Goal: Transaction & Acquisition: Purchase product/service

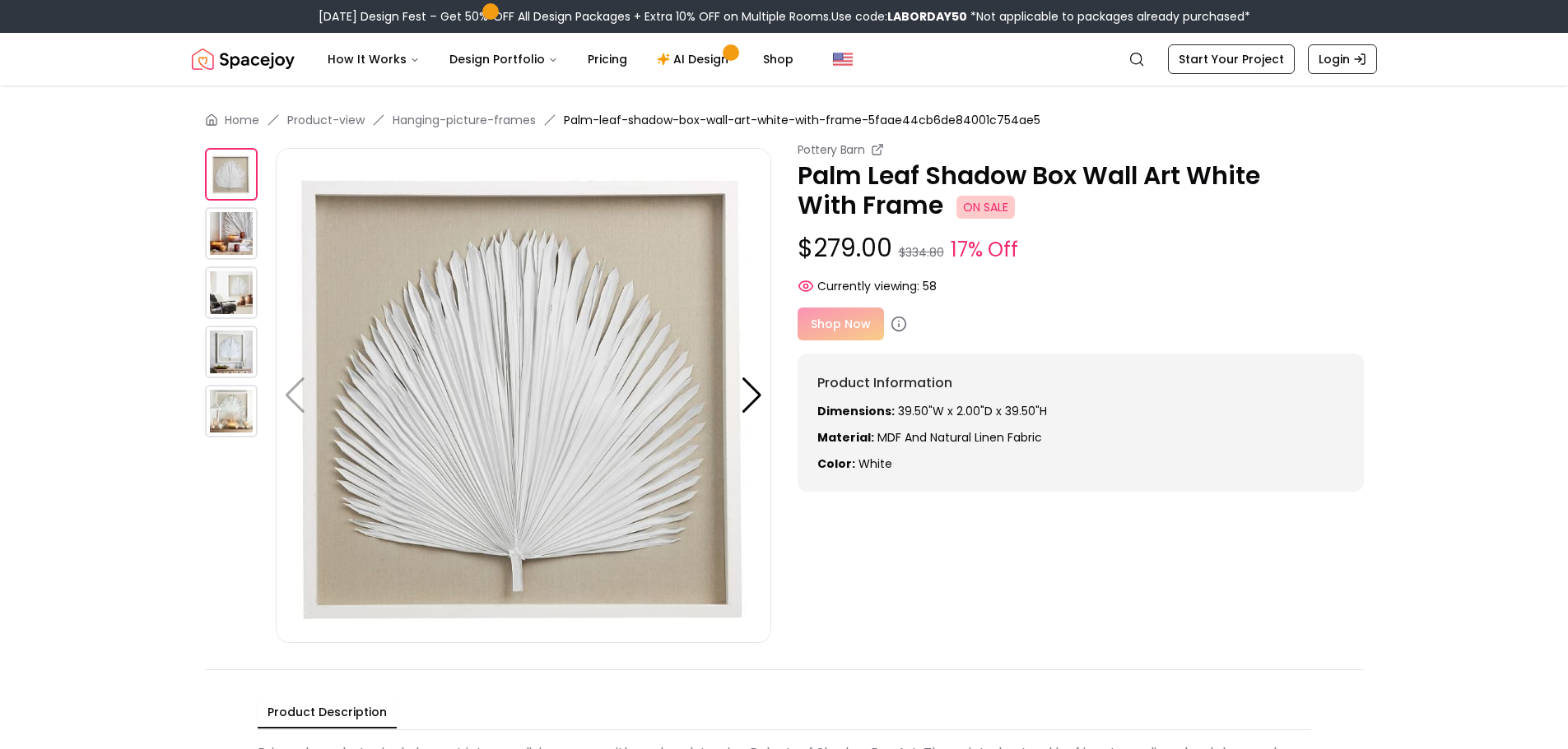
click at [858, 318] on div "Shop Now" at bounding box center [1081, 323] width 566 height 33
click at [844, 315] on div "Shop Now" at bounding box center [1081, 323] width 566 height 33
click at [765, 57] on link "Shop" at bounding box center [777, 59] width 57 height 33
click at [857, 320] on div "Shop Now" at bounding box center [1081, 323] width 566 height 33
click at [983, 207] on span "ON SALE" at bounding box center [985, 207] width 58 height 23
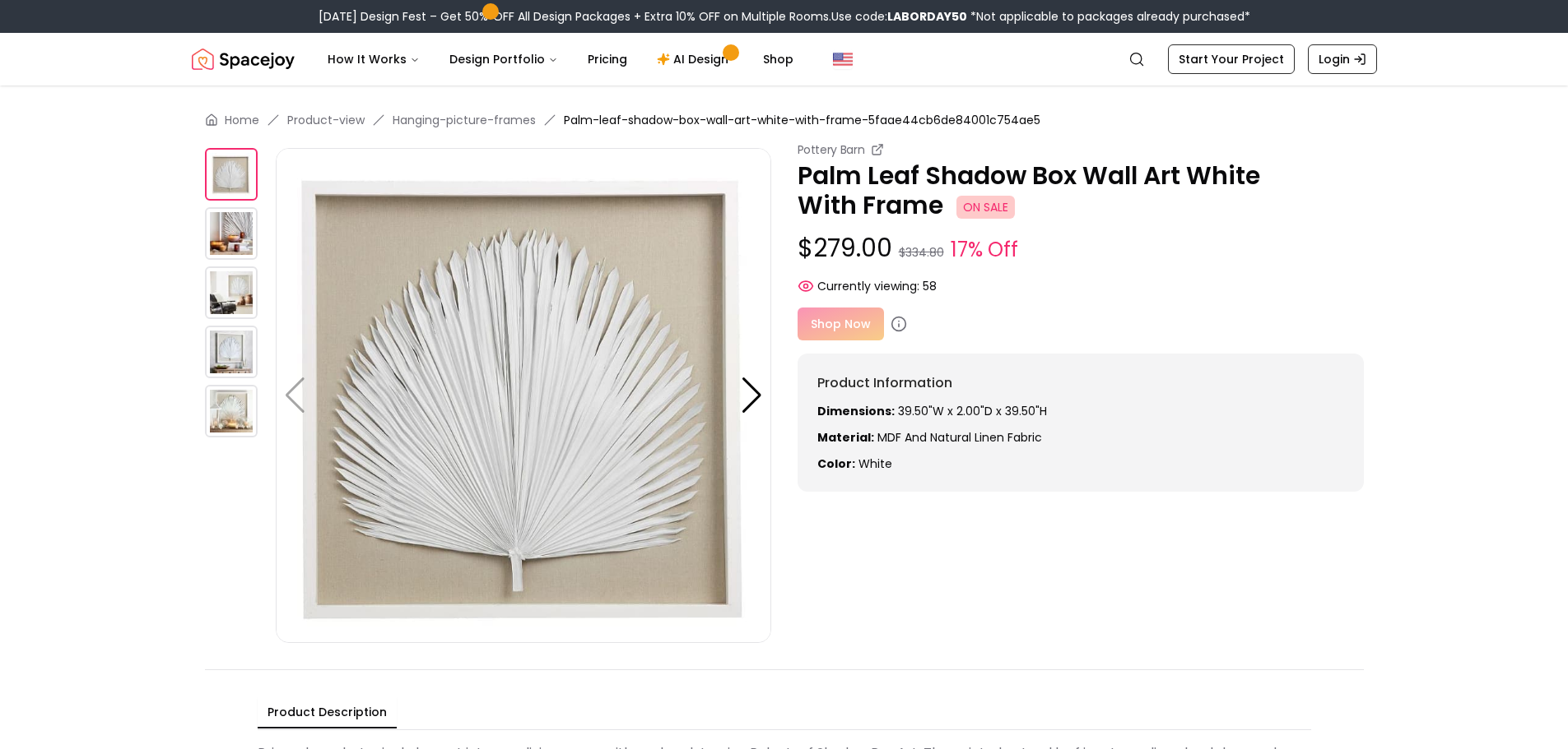
click at [231, 243] on img at bounding box center [231, 233] width 52 height 52
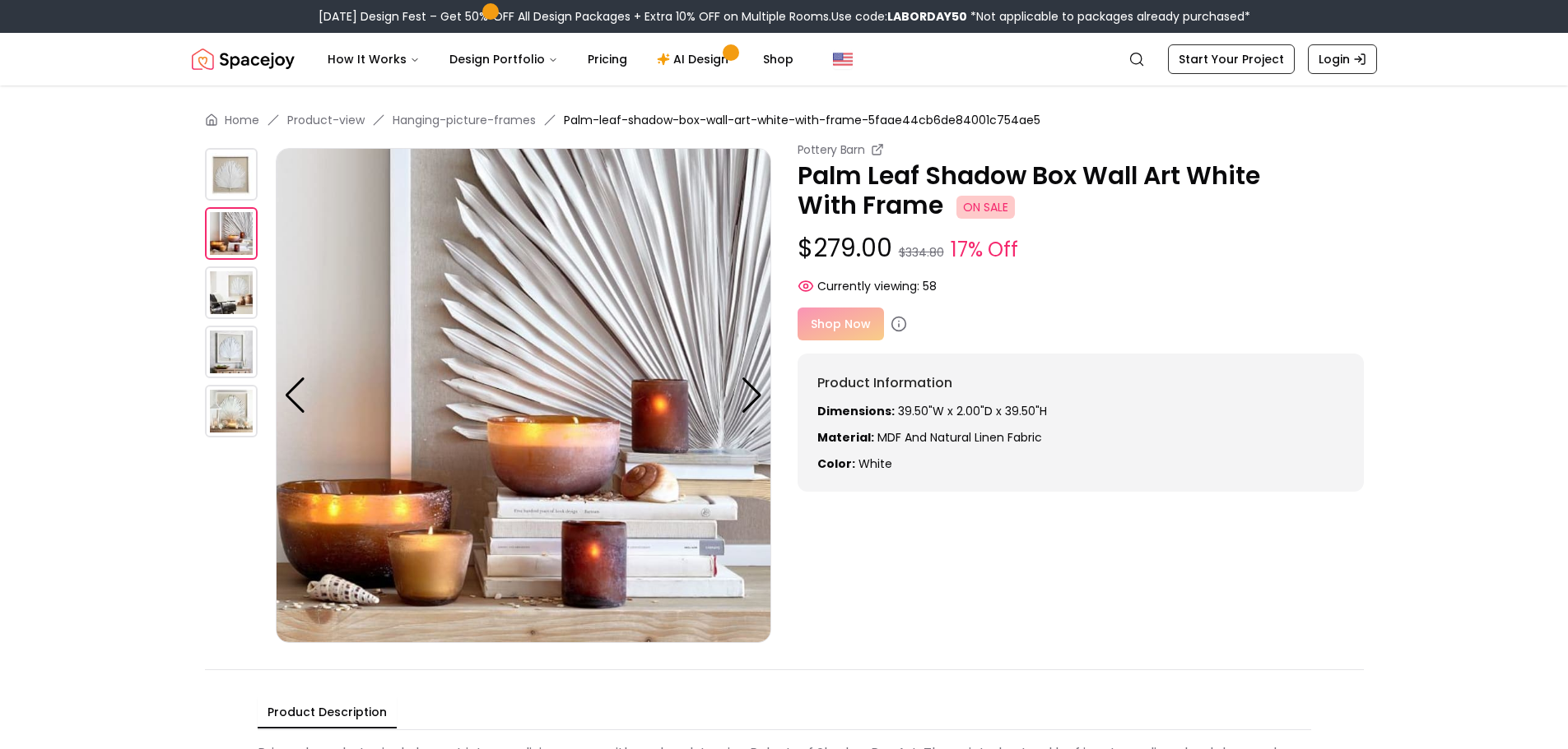
click at [200, 302] on div "Home Product-view Hanging-picture-frames Palm-leaf-shadow-box-wall-art-white-wi…" at bounding box center [784, 450] width 1264 height 730
click at [224, 290] on img at bounding box center [231, 293] width 52 height 52
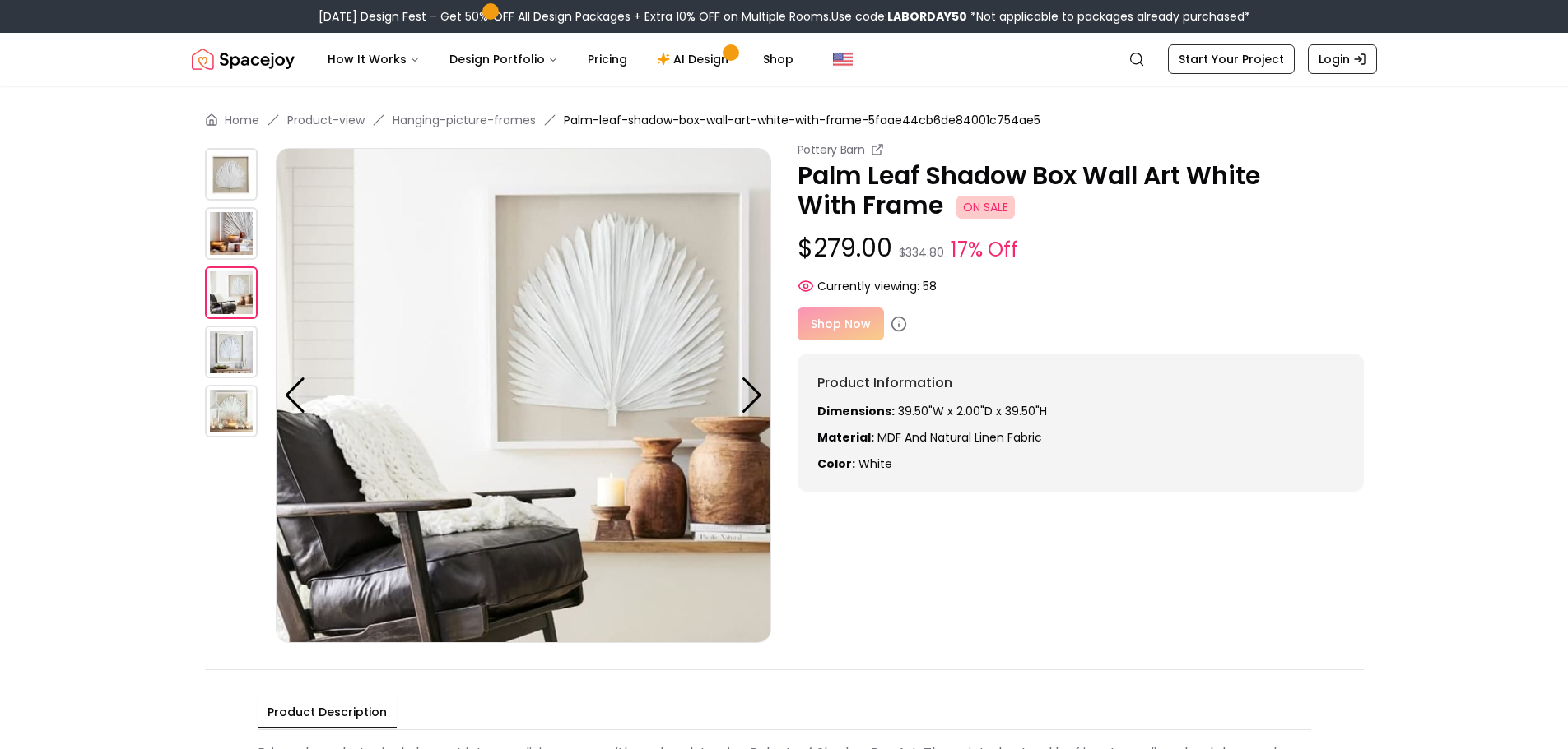
click at [217, 349] on img at bounding box center [231, 352] width 52 height 52
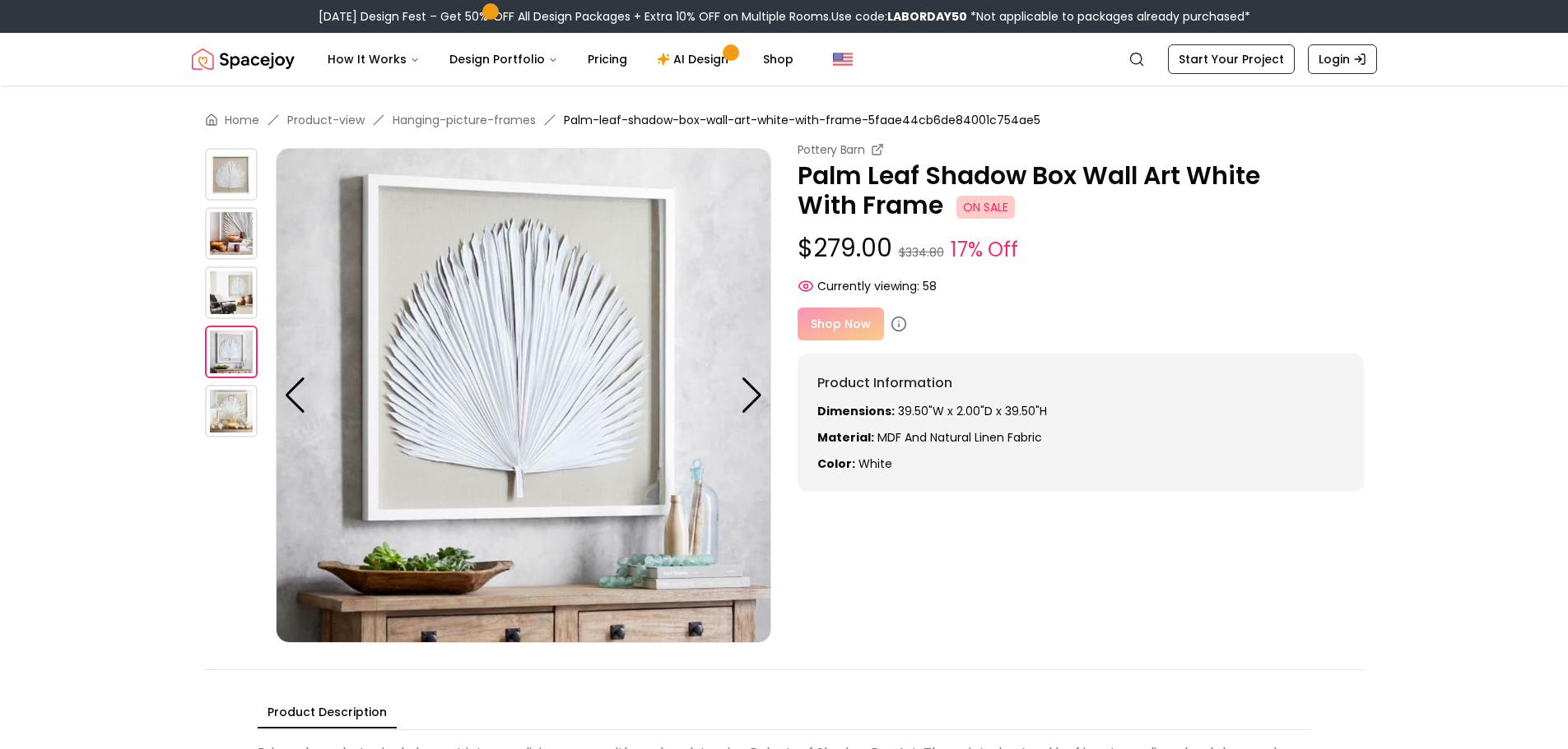
click at [234, 412] on img at bounding box center [231, 411] width 52 height 52
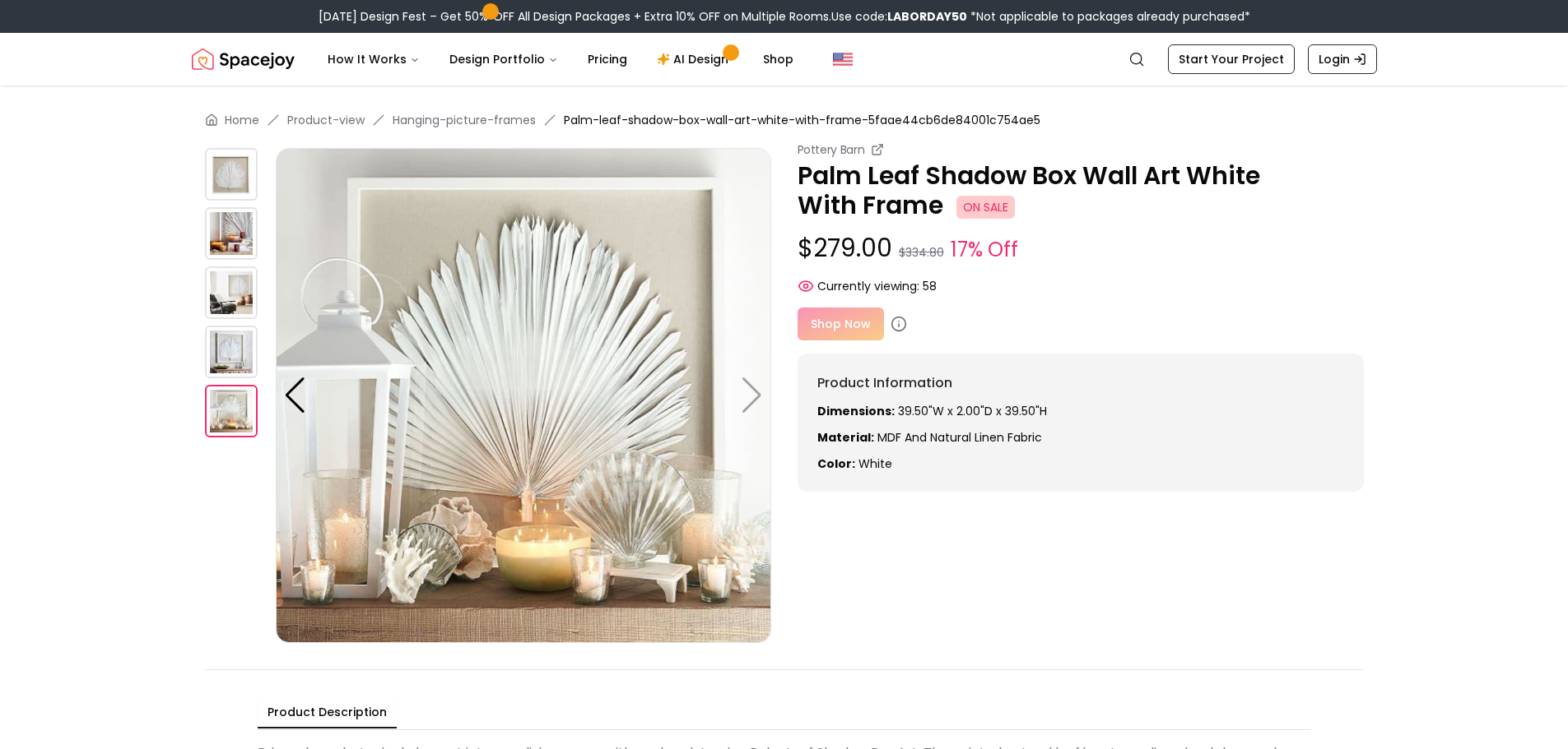
click at [879, 188] on p "Palm Leaf Shadow Box Wall Art White With Frame ON SALE" at bounding box center [1081, 191] width 566 height 59
click at [874, 146] on icon at bounding box center [877, 150] width 8 height 8
